Goal: Information Seeking & Learning: Find specific fact

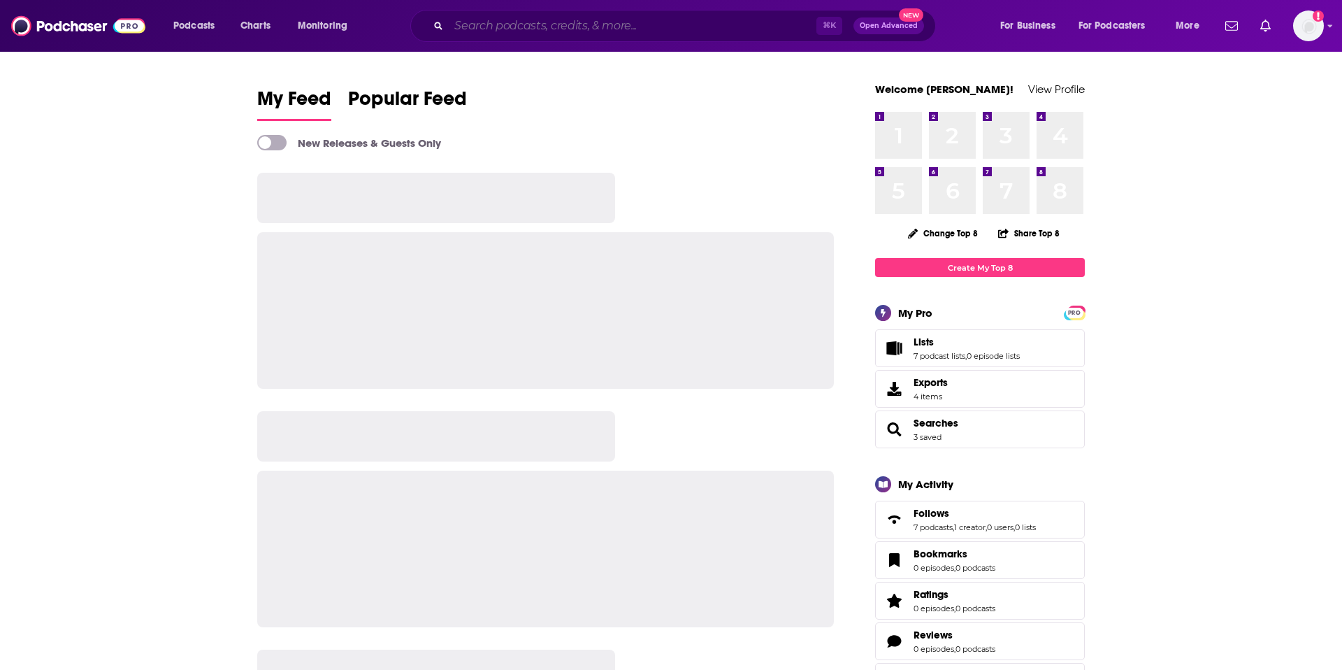
click at [523, 29] on input "Search podcasts, credits, & more..." at bounding box center [633, 26] width 368 height 22
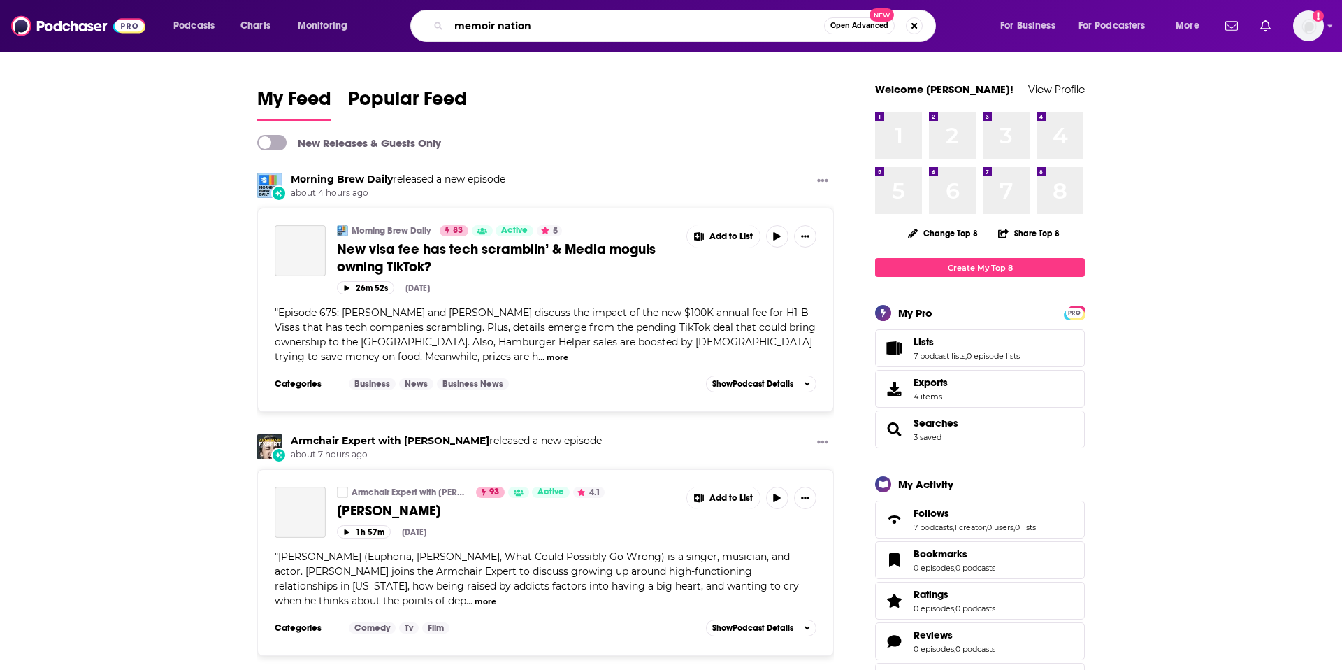
type input "memoir nation"
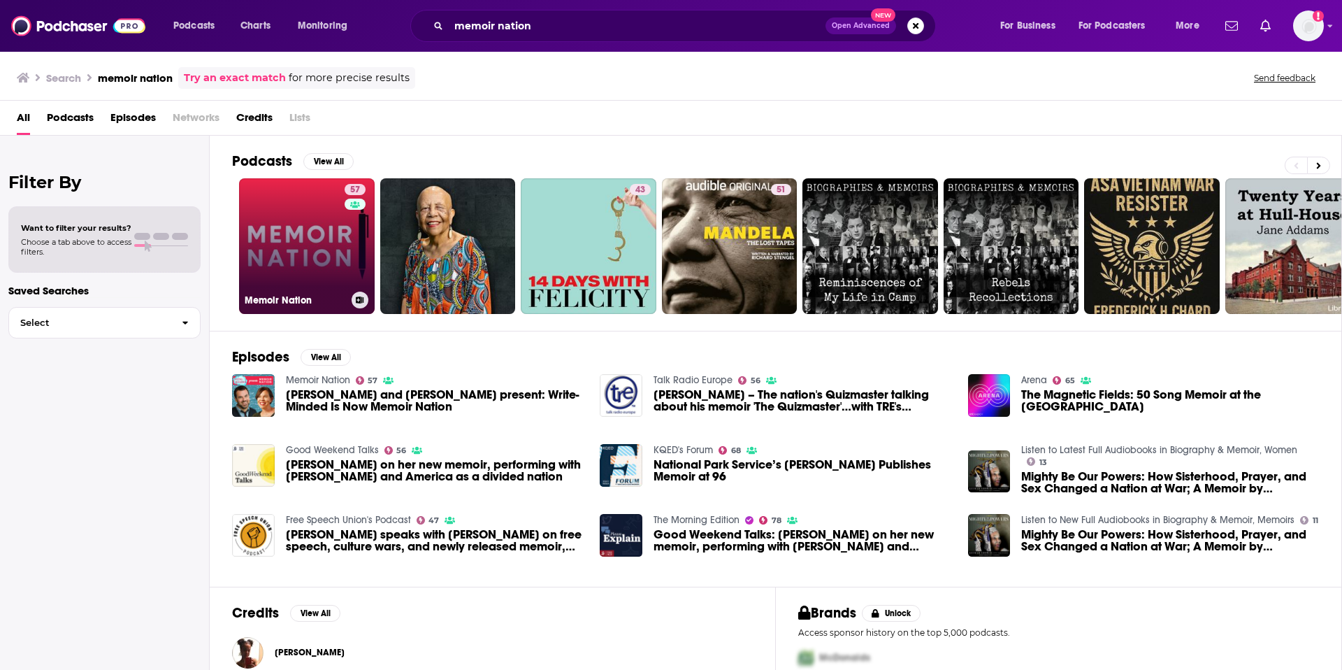
click at [294, 261] on link "57 Memoir Nation" at bounding box center [307, 246] width 136 height 136
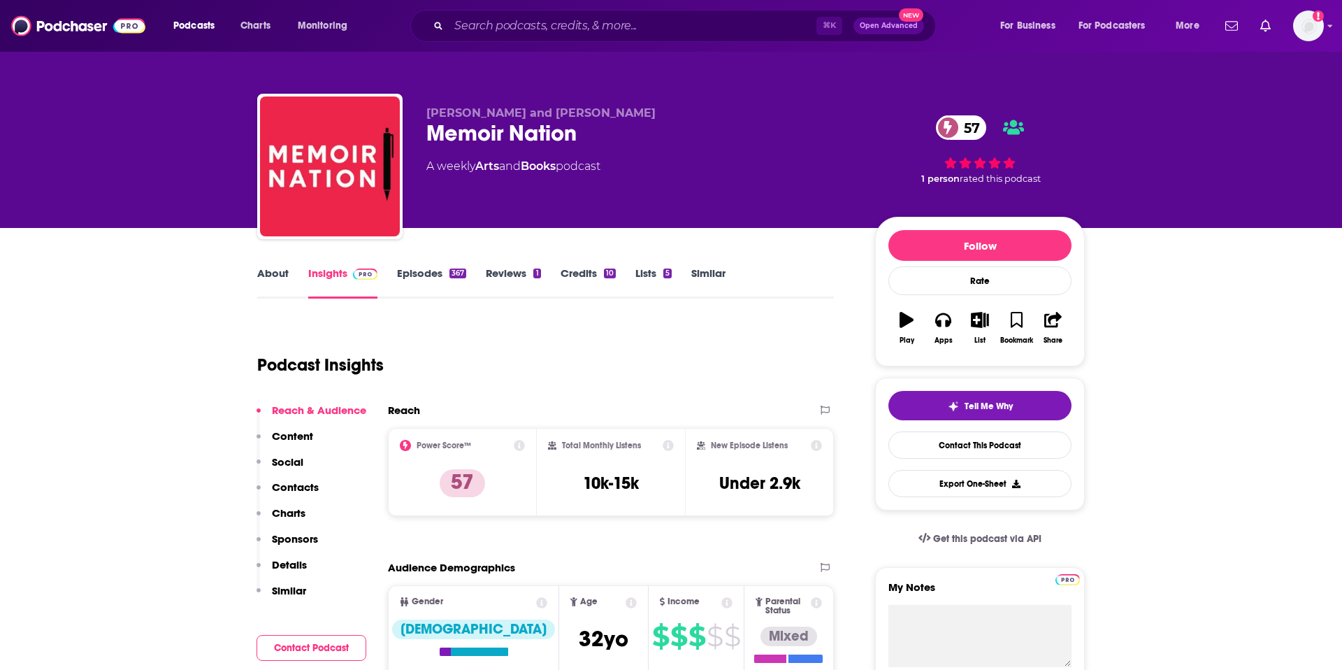
click at [288, 487] on p "Contacts" at bounding box center [295, 486] width 47 height 13
